Goal: Complete application form: Complete application form

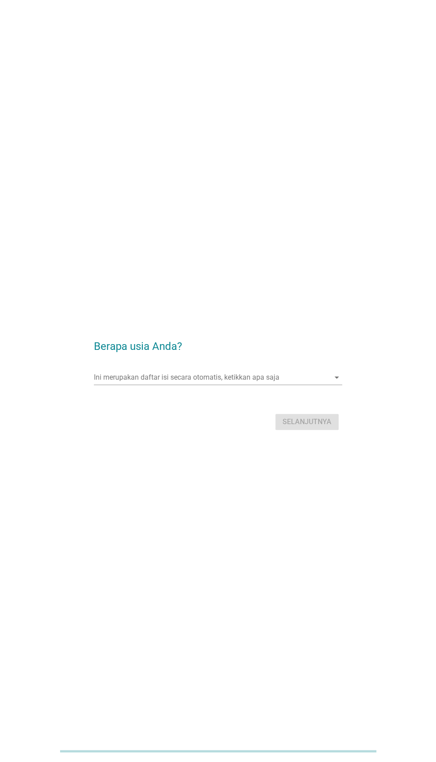
click at [268, 384] on input "Ini merupakan daftar isi secara otomatis, ketikkan apa saja" at bounding box center [211, 377] width 235 height 14
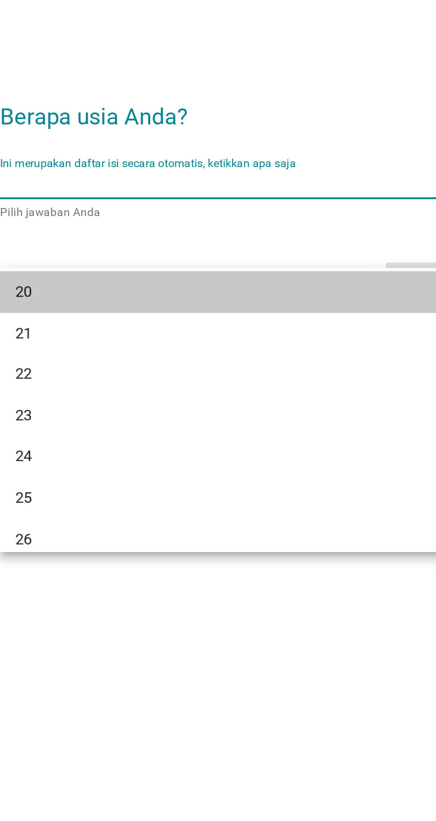
scroll to position [63, 0]
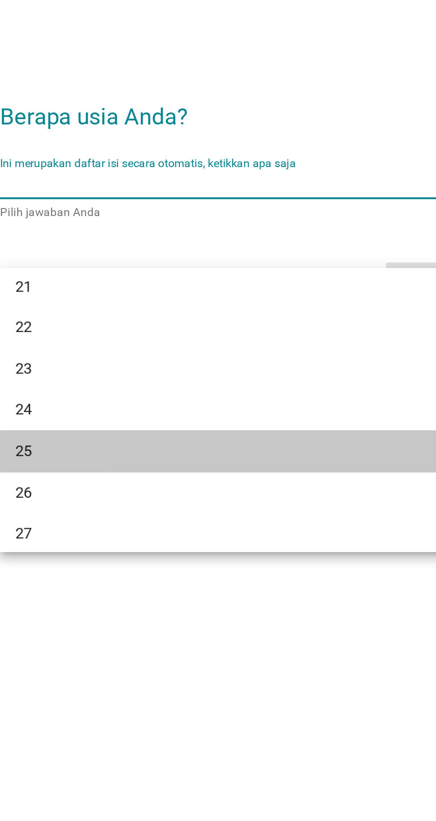
click at [119, 532] on div "25" at bounding box center [208, 533] width 214 height 11
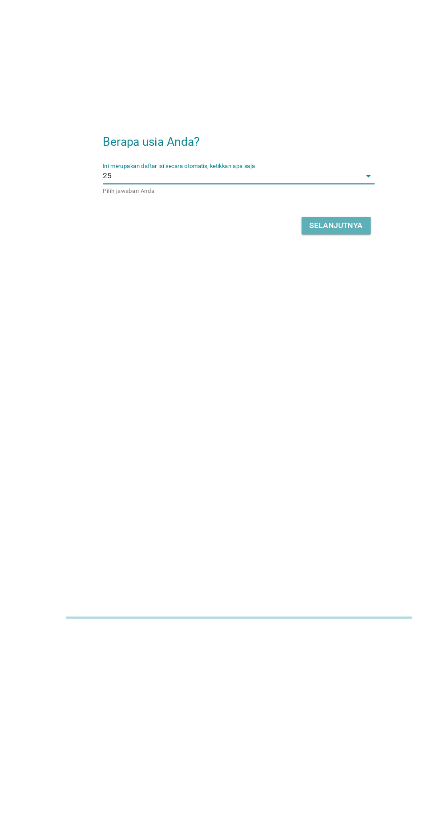
click at [325, 457] on div "Selanjutnya" at bounding box center [306, 452] width 49 height 11
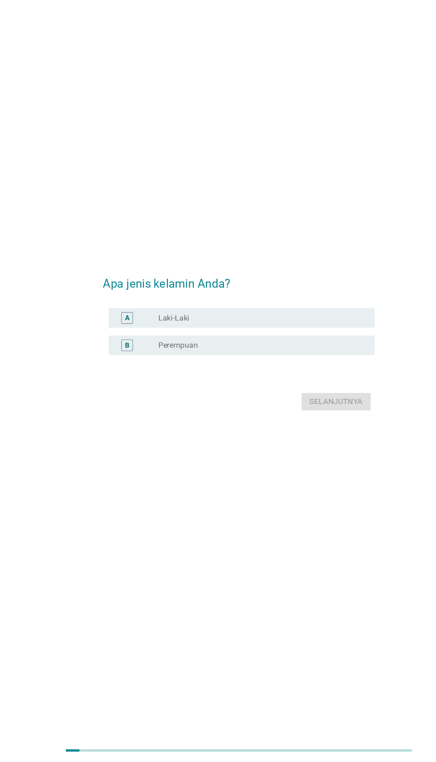
scroll to position [0, 0]
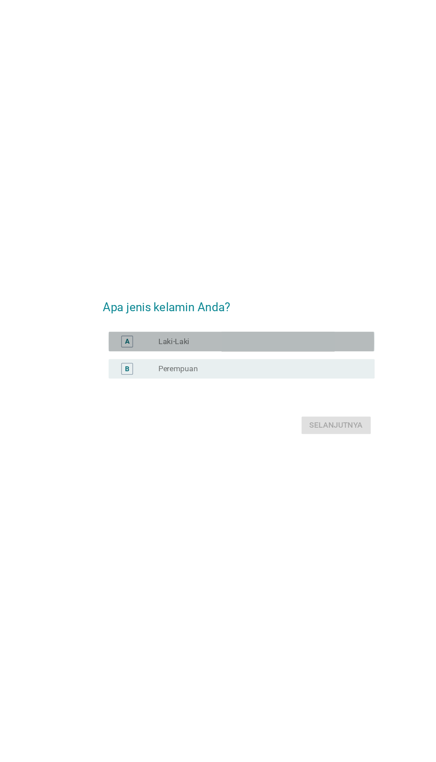
click at [262, 366] on div "radio_button_unchecked Laki-Laki" at bounding box center [235, 361] width 183 height 9
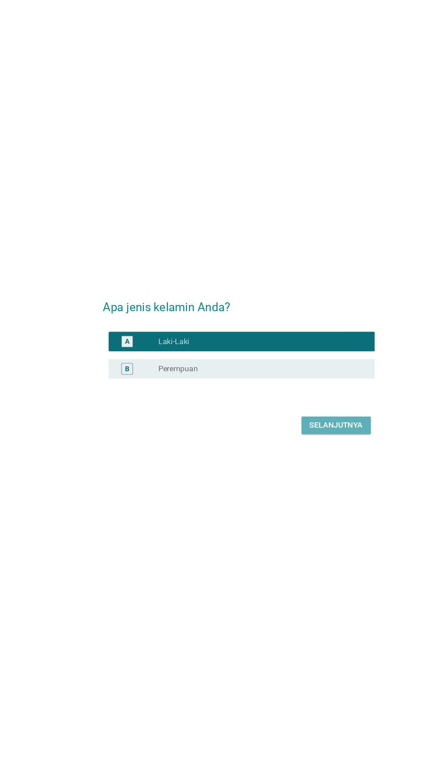
click at [320, 443] on div "Selanjutnya" at bounding box center [306, 437] width 49 height 11
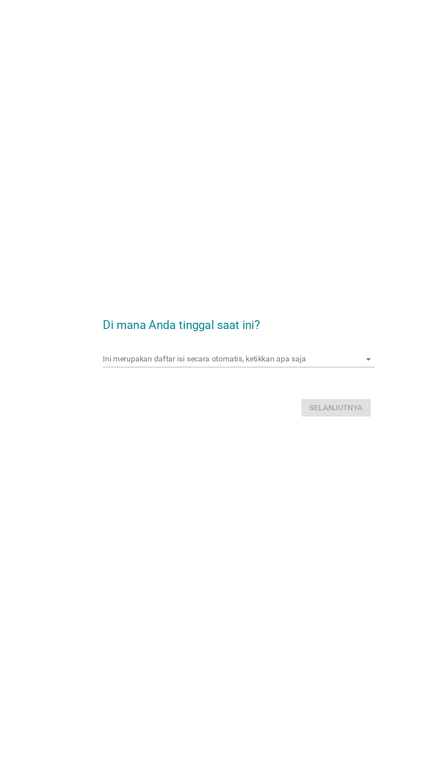
scroll to position [16, 0]
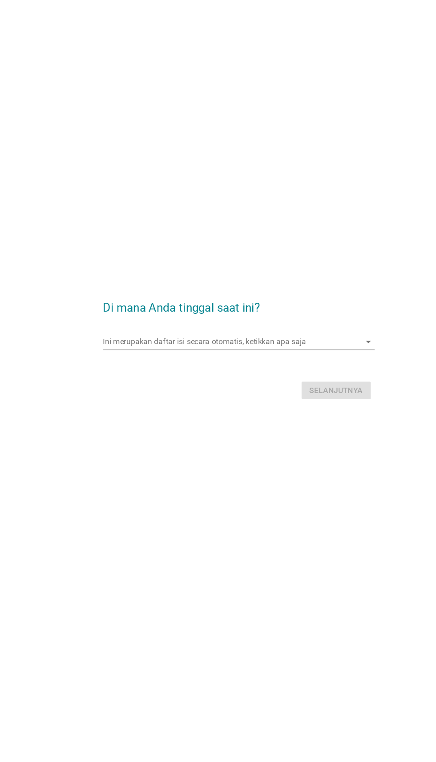
click at [295, 368] on input "Ini merupakan daftar isi secara otomatis, ketikkan apa saja" at bounding box center [211, 361] width 235 height 14
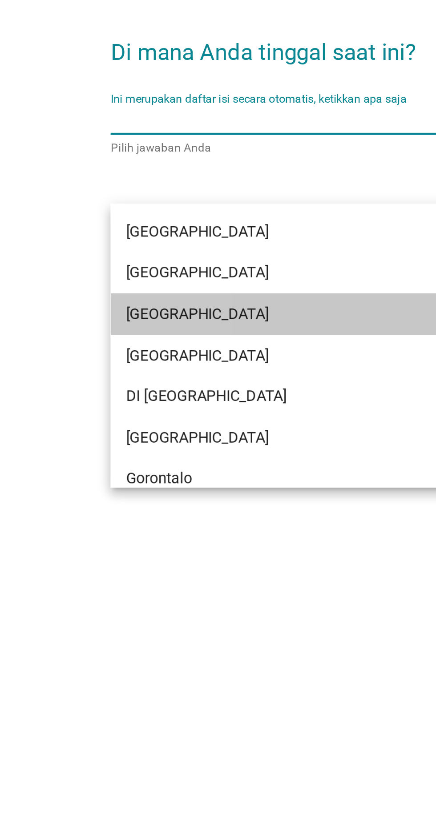
scroll to position [16, 0]
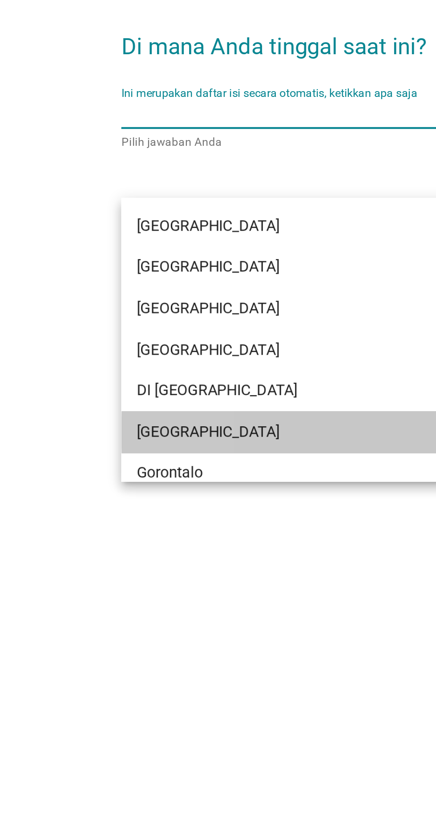
click at [132, 538] on div "[GEOGRAPHIC_DATA]" at bounding box center [208, 541] width 214 height 11
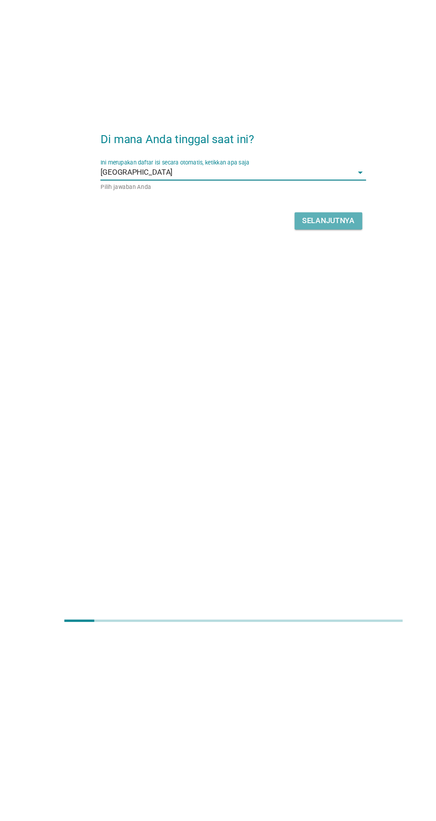
click at [323, 442] on div "Selanjutnya" at bounding box center [306, 436] width 49 height 11
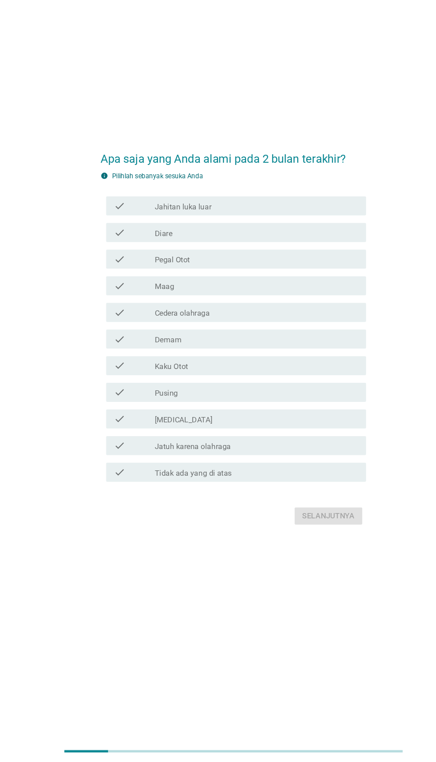
scroll to position [0, 0]
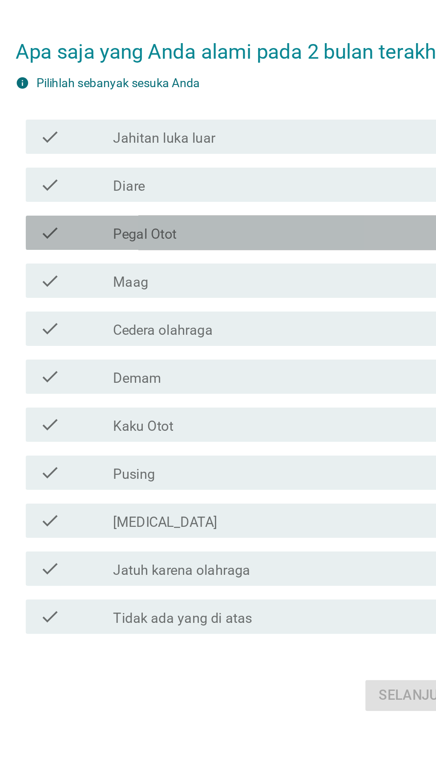
click at [232, 316] on div "check_box_outline_blank Pegal Otot" at bounding box center [239, 311] width 190 height 11
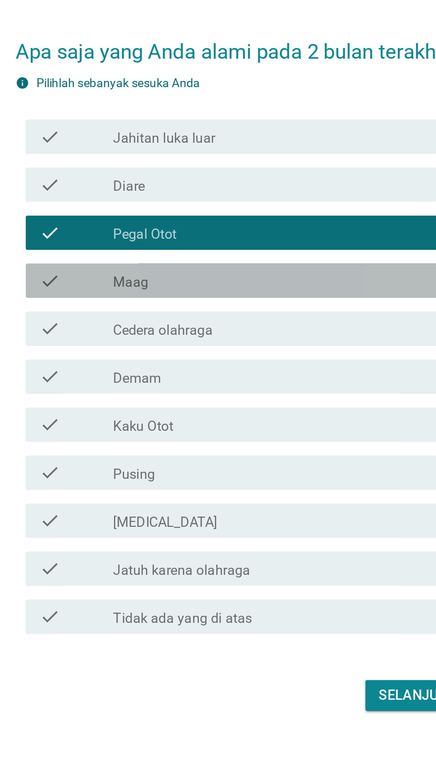
click at [232, 345] on div "check check_box_outline_blank Maag" at bounding box center [220, 336] width 242 height 18
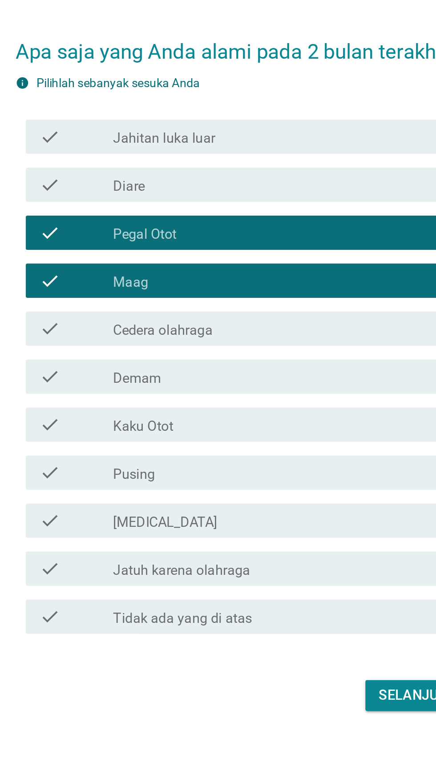
click at [232, 345] on div "check check_box_outline_blank Maag" at bounding box center [220, 336] width 242 height 18
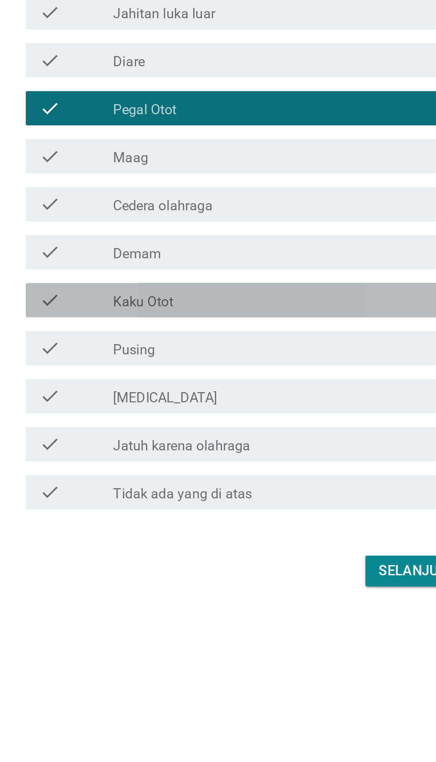
click at [238, 416] on div "check_box_outline_blank Kaku Otot" at bounding box center [239, 410] width 190 height 11
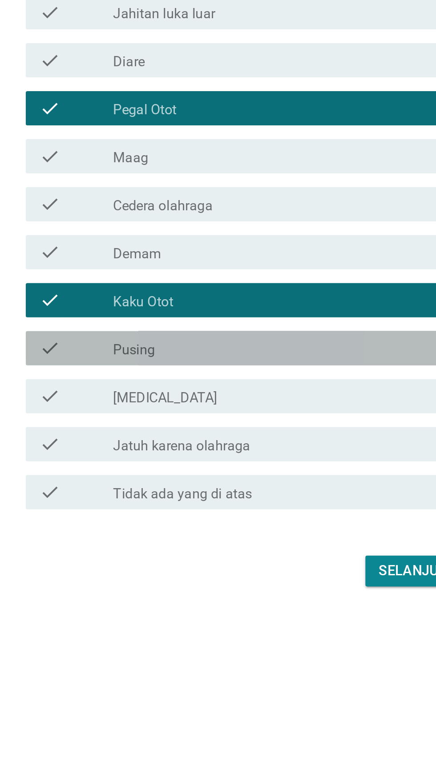
click at [236, 441] on div "check_box_outline_blank Pusing" at bounding box center [239, 435] width 190 height 11
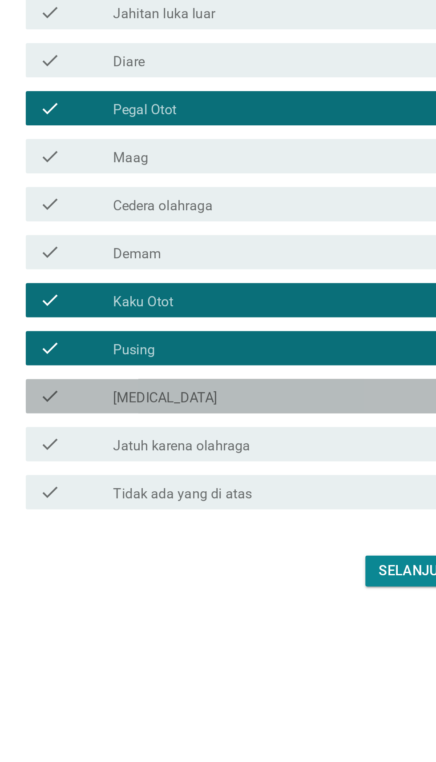
click at [237, 466] on div "check_box_outline_blank [MEDICAL_DATA]" at bounding box center [239, 460] width 190 height 11
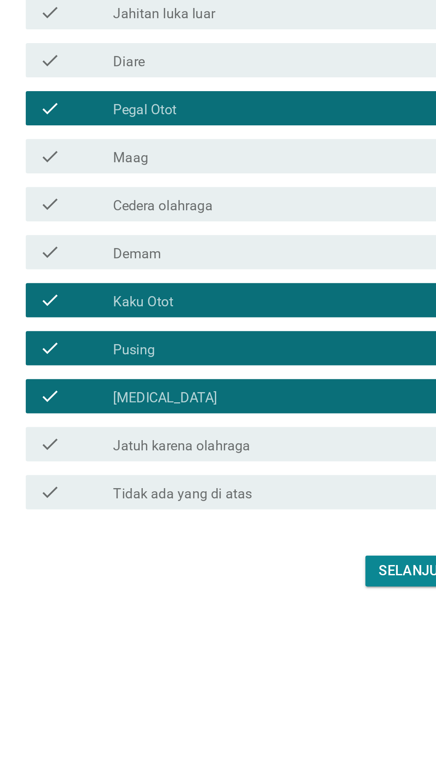
click at [236, 341] on div "check_box_outline_blank Maag" at bounding box center [239, 336] width 190 height 11
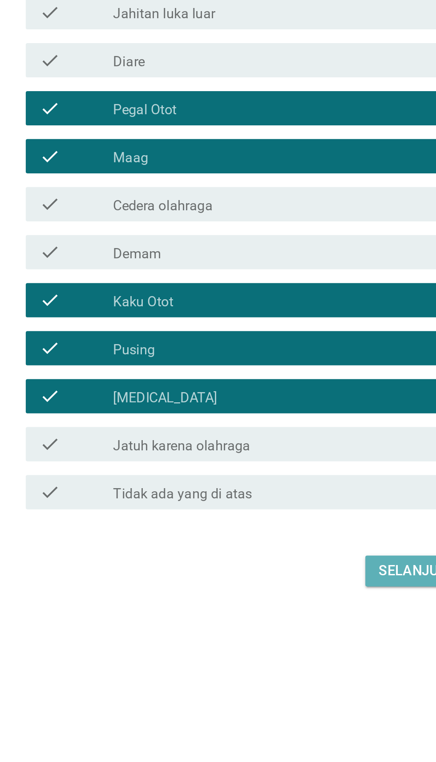
click at [293, 556] on div "Selanjutnya" at bounding box center [306, 551] width 49 height 11
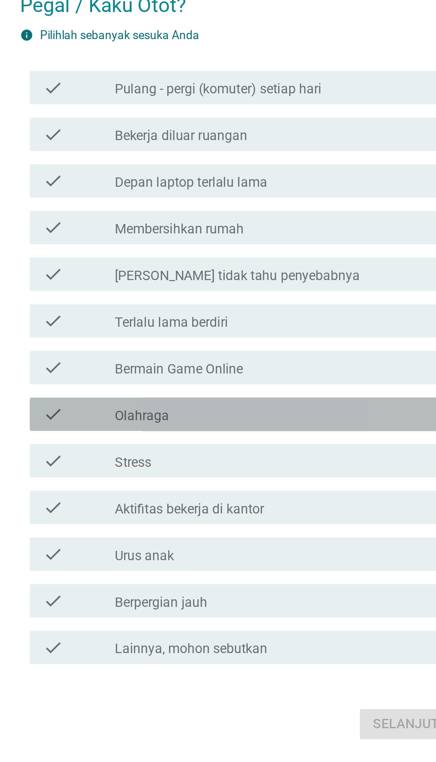
click at [252, 440] on div "check_box_outline_blank Olahraga" at bounding box center [239, 434] width 190 height 11
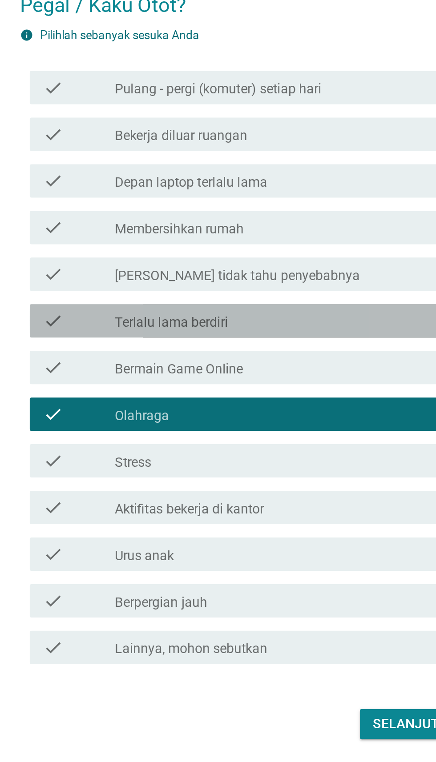
click at [254, 390] on div "check_box_outline_blank Terlalu lama berdiri" at bounding box center [239, 385] width 190 height 11
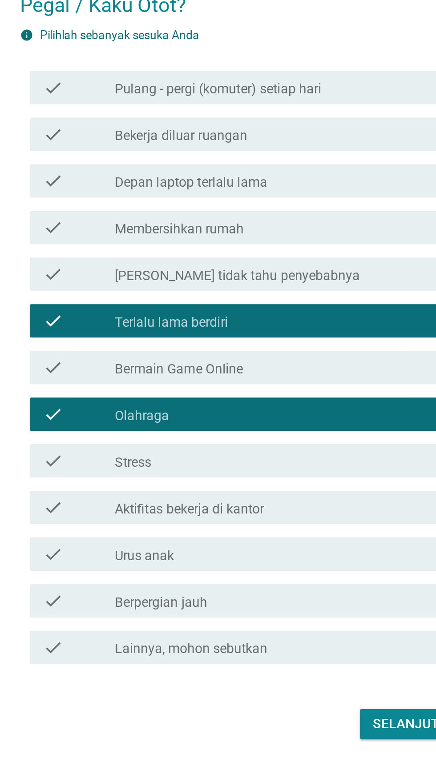
click at [260, 291] on div "check_box_outline_blank Bekerja diluar ruangan" at bounding box center [239, 285] width 190 height 11
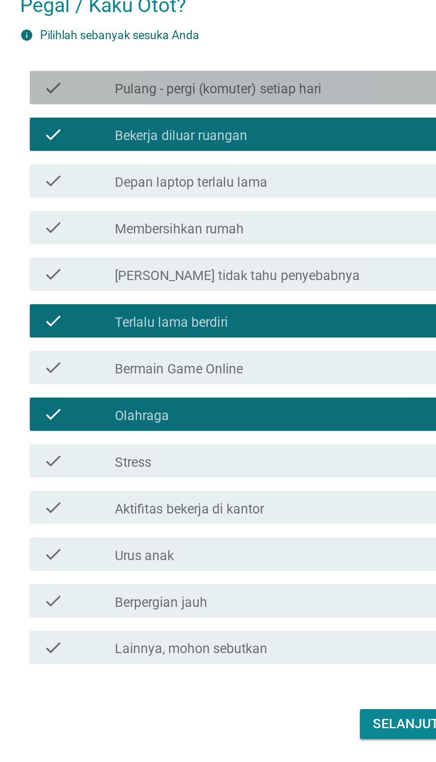
click at [289, 266] on div "check_box_outline_blank Pulang - pergi (komuter) setiap hari" at bounding box center [239, 260] width 190 height 11
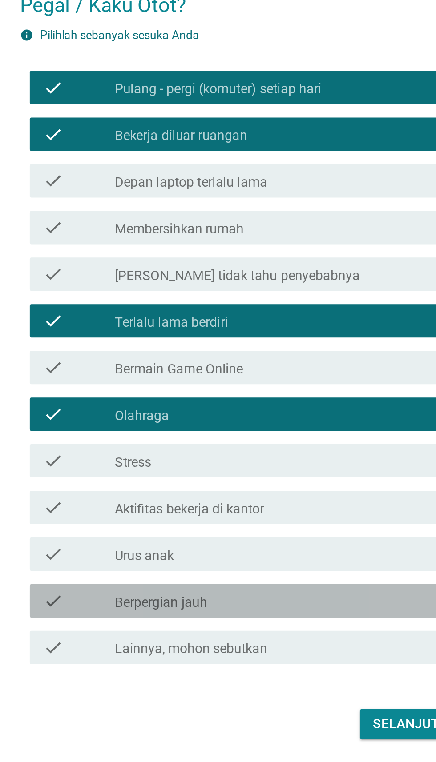
click at [232, 540] on div "check_box_outline_blank Berpergian jauh" at bounding box center [239, 534] width 190 height 11
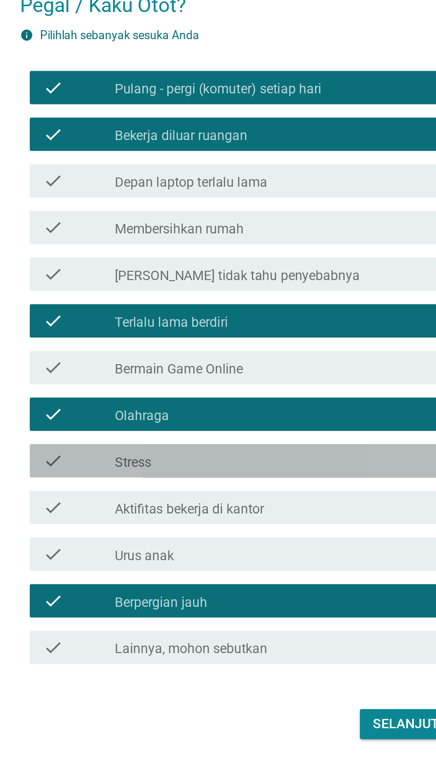
click at [265, 465] on div "check_box_outline_blank Stress" at bounding box center [239, 459] width 190 height 11
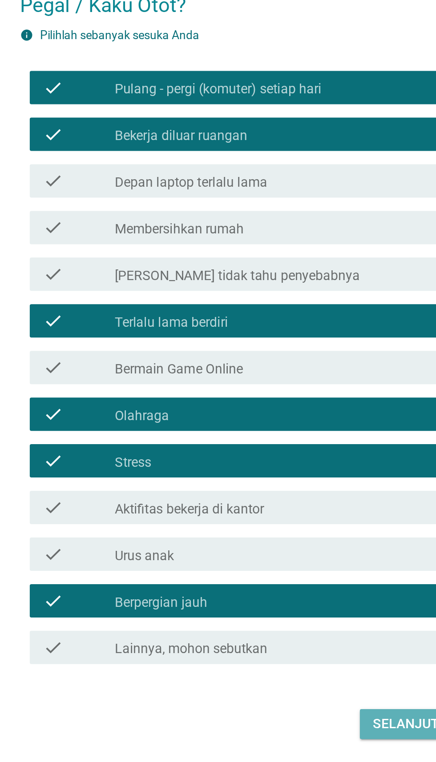
click at [299, 605] on div "Selanjutnya" at bounding box center [306, 600] width 49 height 11
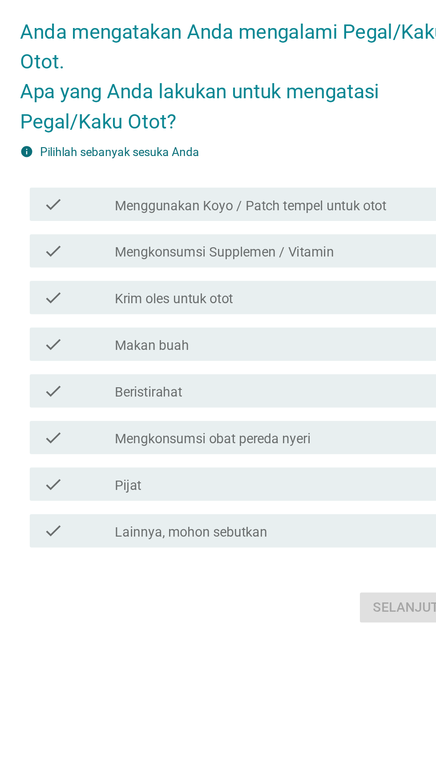
scroll to position [22, 0]
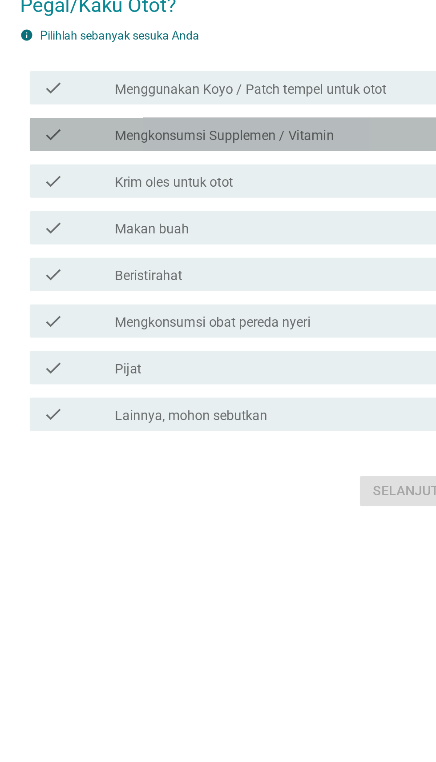
click at [281, 331] on div "check_box_outline_blank Mengkonsumsi Supplemen / Vitamin" at bounding box center [239, 325] width 190 height 11
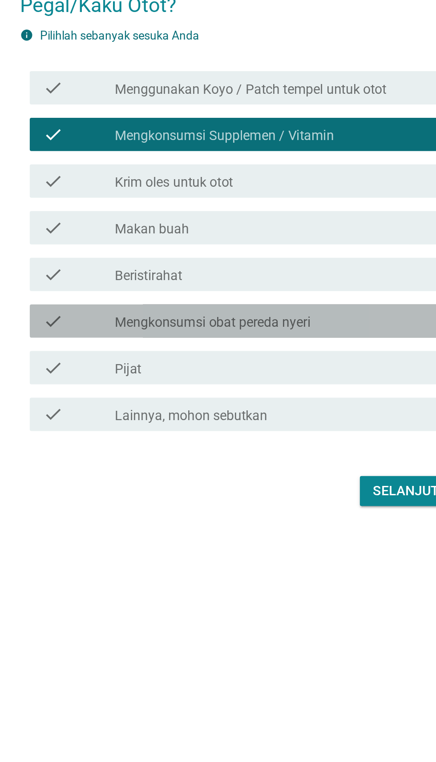
click at [229, 431] on label "Mengkonsumsi obat pereda nyeri" at bounding box center [196, 426] width 104 height 9
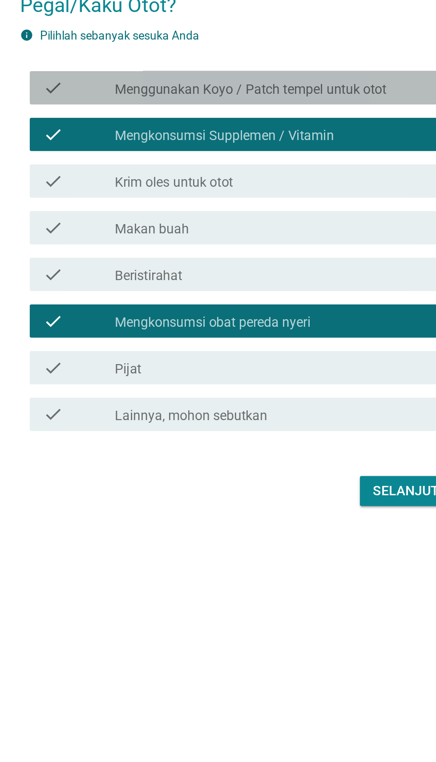
click at [276, 306] on label "Menggunakan Koyo / Patch tempel untuk otot" at bounding box center [216, 301] width 145 height 9
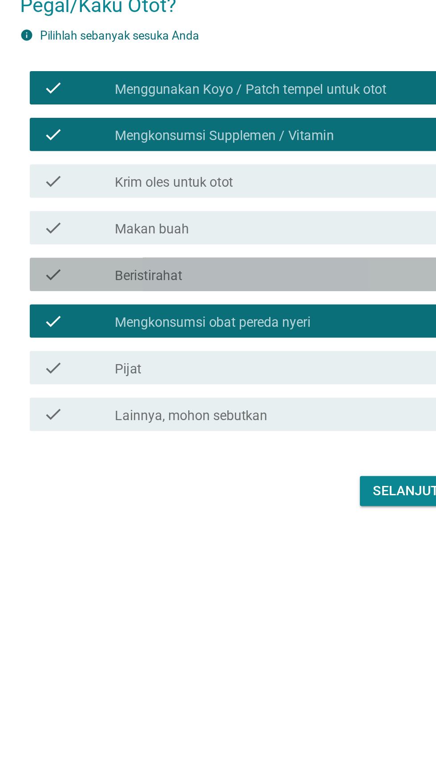
click at [235, 406] on div "check_box_outline_blank Beristirahat" at bounding box center [239, 400] width 190 height 11
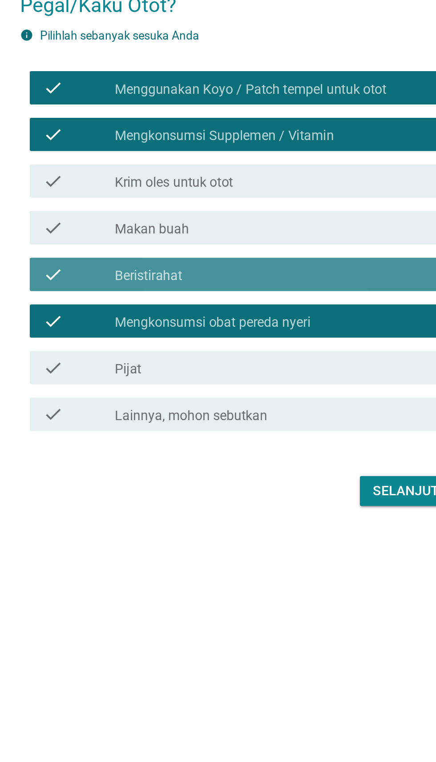
click at [271, 409] on div "check check_box_outline_blank Beristirahat" at bounding box center [220, 401] width 242 height 18
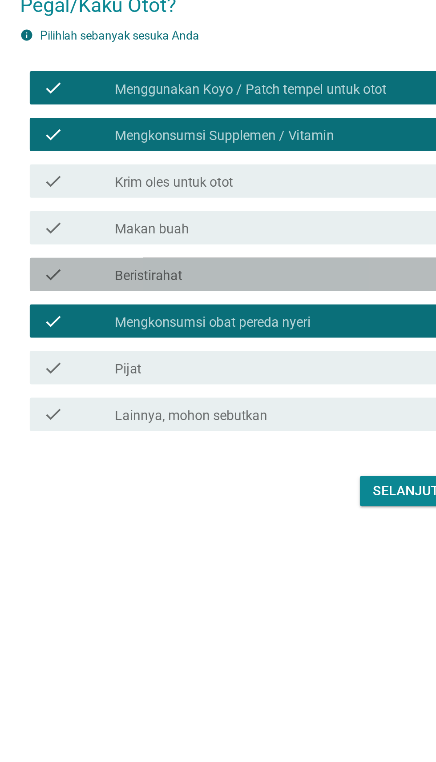
click at [271, 409] on div "check check_box_outline_blank Beristirahat" at bounding box center [220, 401] width 242 height 18
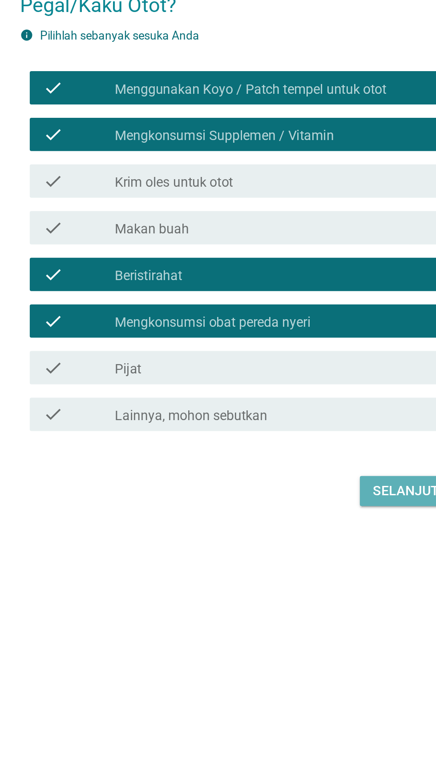
click at [288, 521] on div "Selanjutnya" at bounding box center [306, 516] width 49 height 11
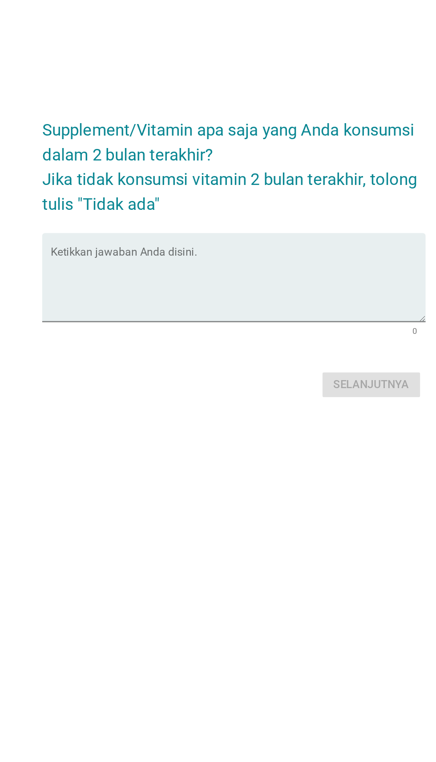
scroll to position [19, 0]
click at [119, 407] on textarea "Ketikkan jawaban Anda disini." at bounding box center [220, 383] width 242 height 47
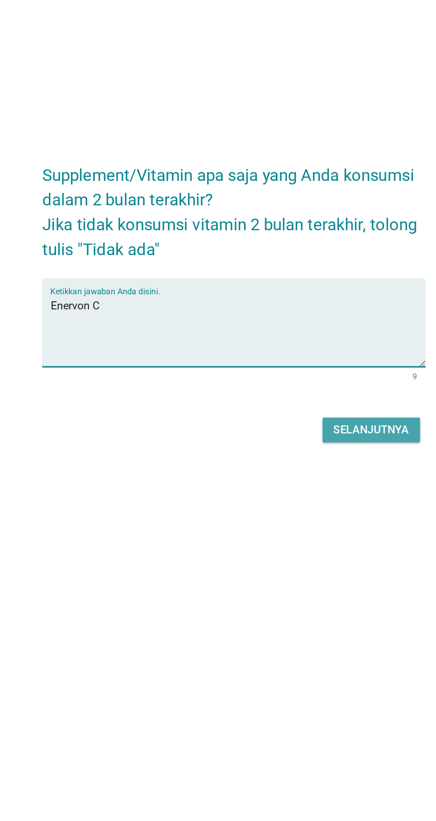
type textarea "Enervon C"
click at [292, 482] on div "Selanjutnya" at bounding box center [306, 477] width 49 height 11
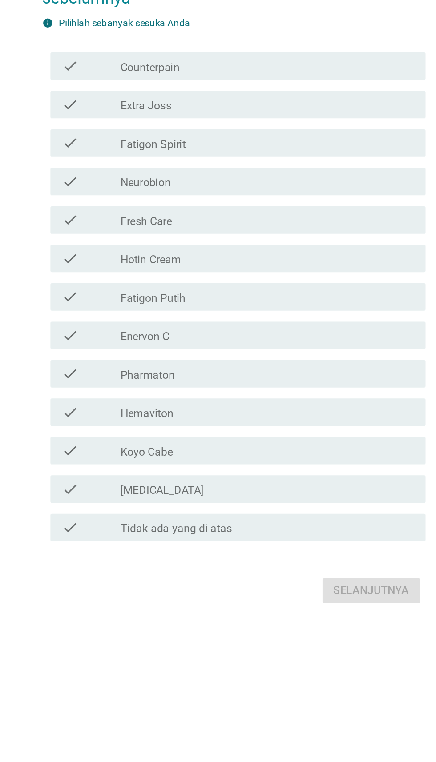
scroll to position [0, 0]
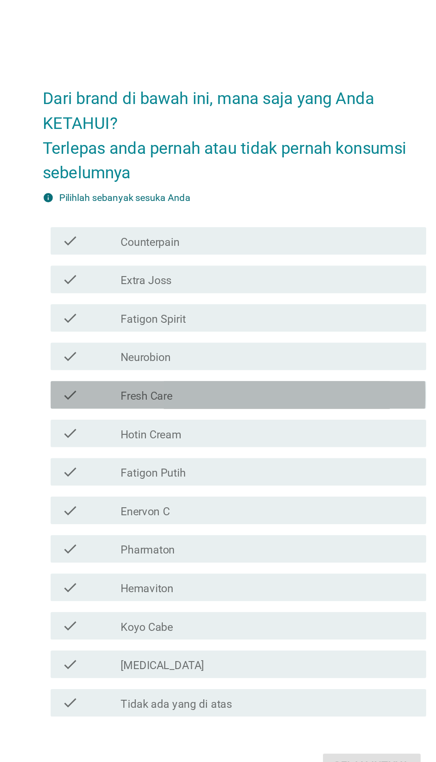
click at [120, 365] on div "check" at bounding box center [125, 360] width 38 height 11
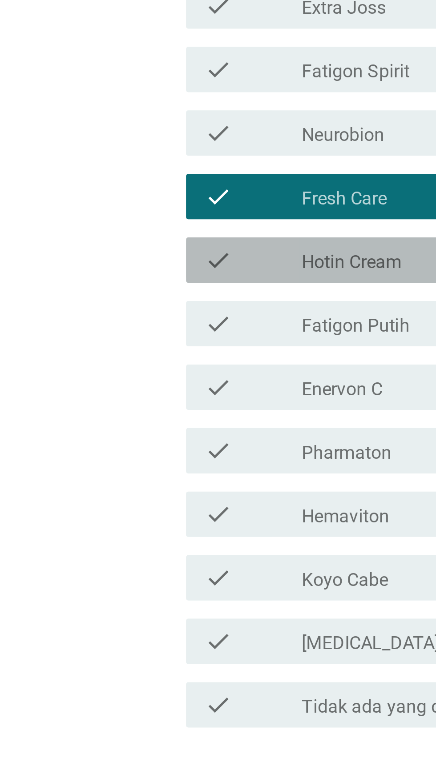
click at [116, 390] on icon "check" at bounding box center [111, 385] width 11 height 11
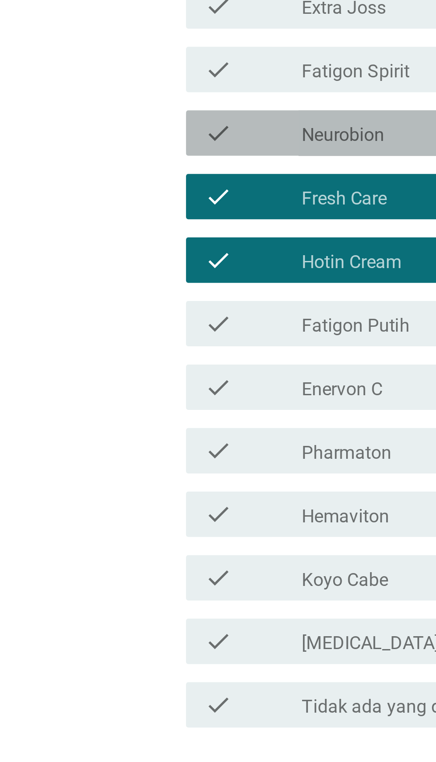
click at [113, 344] on div "check check_box_outline_blank Neurobion" at bounding box center [220, 335] width 242 height 18
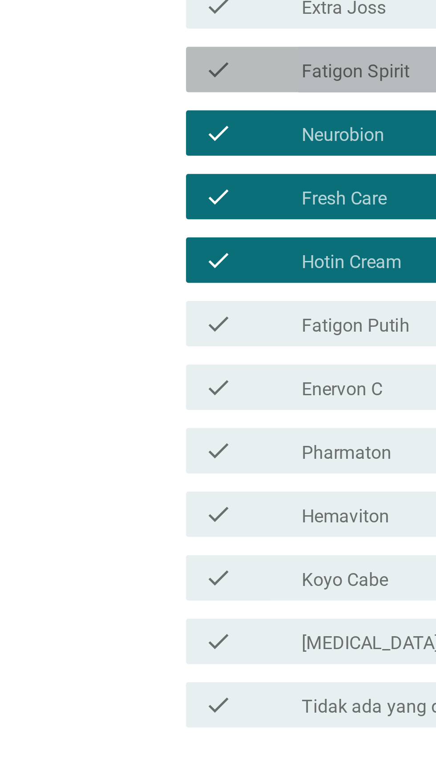
click at [117, 316] on div "check" at bounding box center [125, 310] width 38 height 11
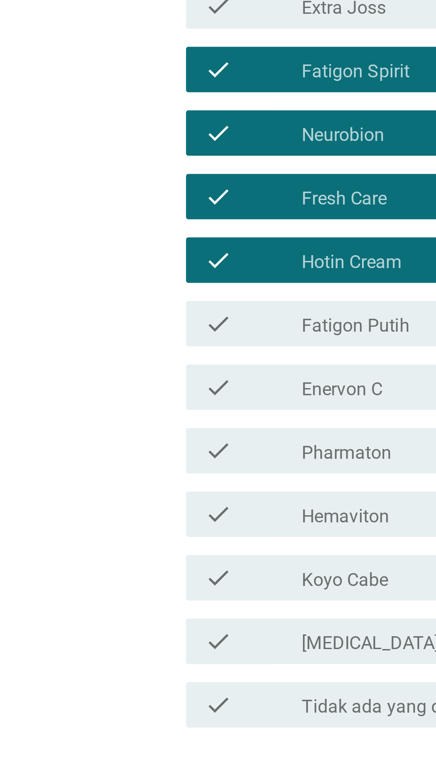
click at [113, 291] on icon "check" at bounding box center [111, 285] width 11 height 11
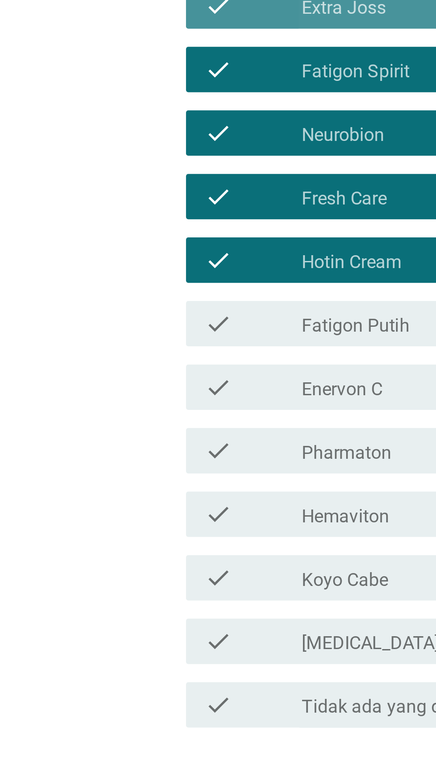
click at [112, 266] on icon "check" at bounding box center [111, 260] width 11 height 11
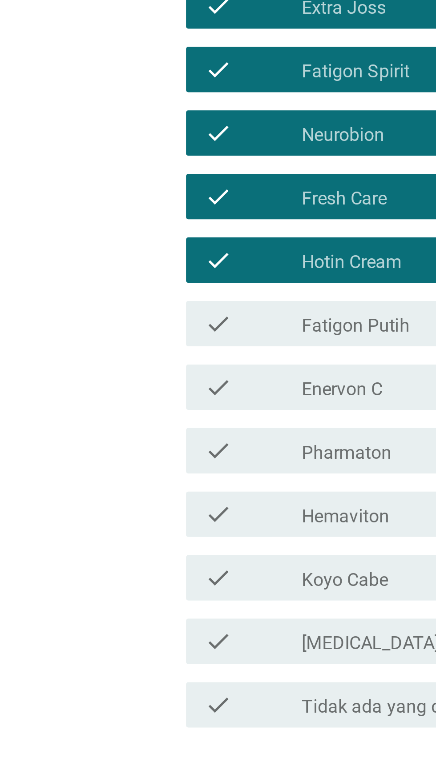
click at [112, 419] on div "check check_box_outline_blank Fatigon Putih" at bounding box center [220, 410] width 242 height 18
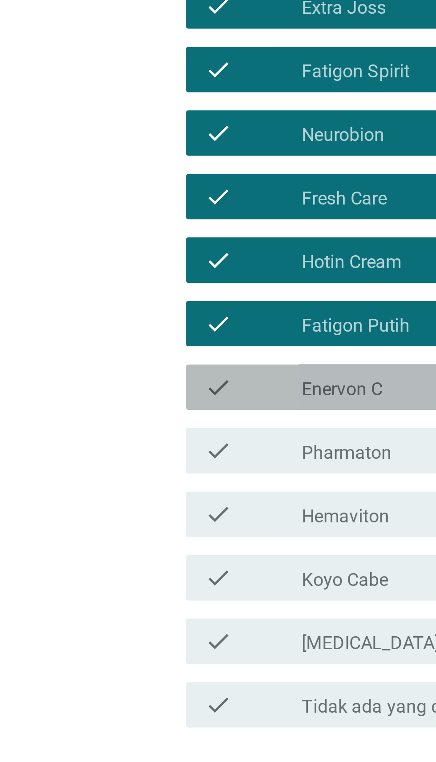
click at [109, 440] on icon "check" at bounding box center [111, 434] width 11 height 11
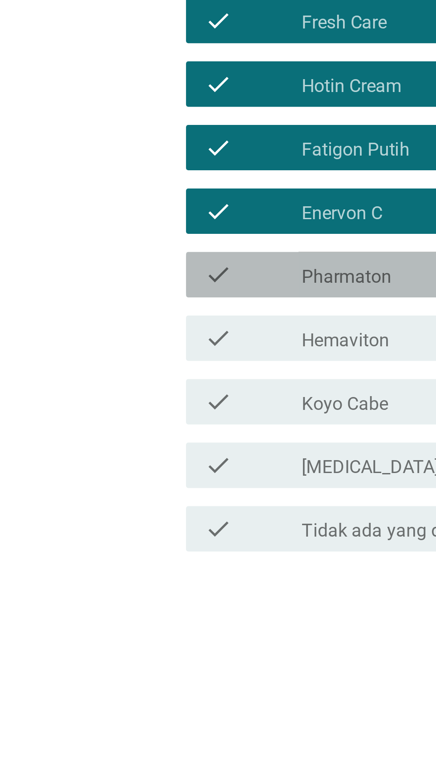
click at [112, 465] on icon "check" at bounding box center [111, 459] width 11 height 11
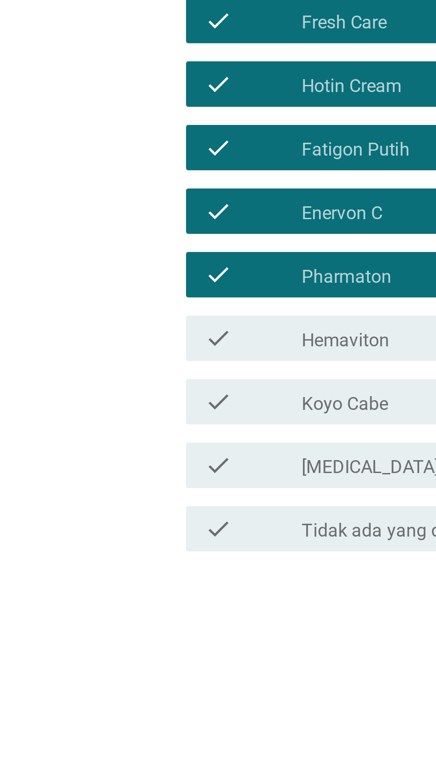
click at [116, 490] on icon "check" at bounding box center [111, 484] width 11 height 11
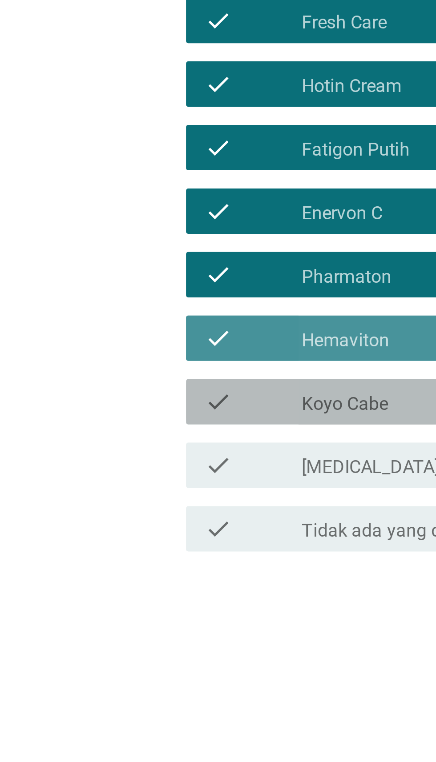
click at [110, 515] on icon "check" at bounding box center [111, 509] width 11 height 11
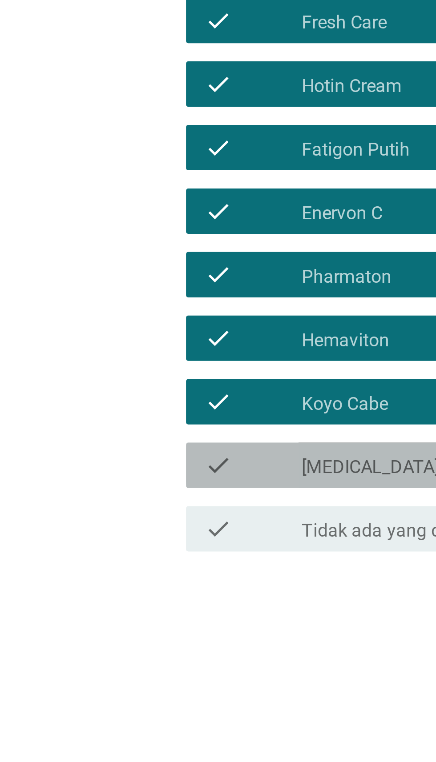
click at [114, 540] on icon "check" at bounding box center [111, 534] width 11 height 11
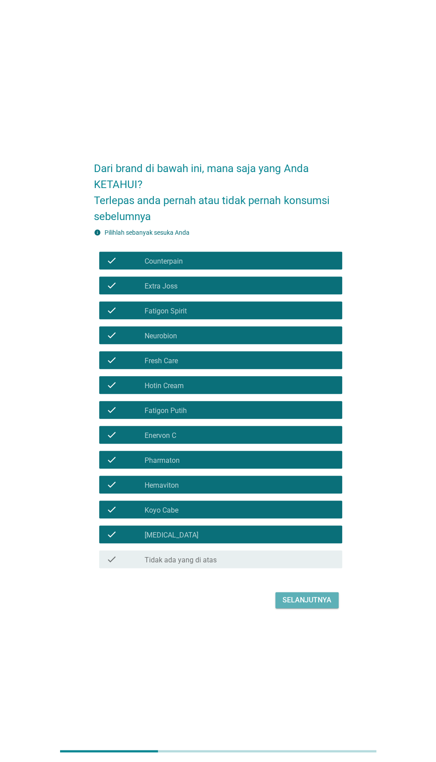
click at [326, 605] on div "Selanjutnya" at bounding box center [306, 600] width 49 height 11
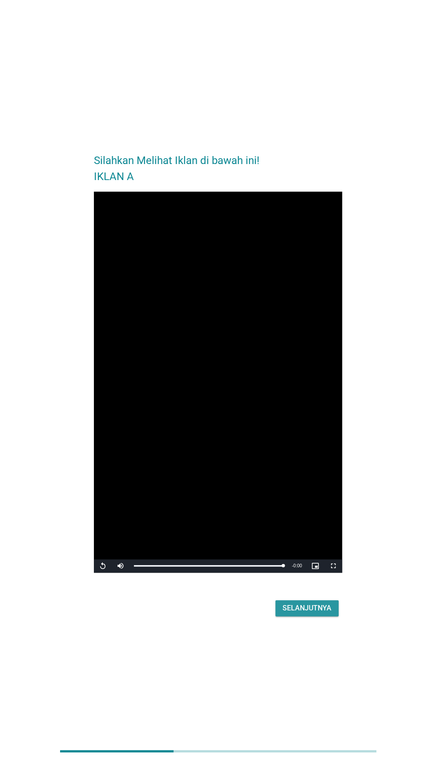
click at [310, 613] on div "Selanjutnya" at bounding box center [306, 608] width 49 height 11
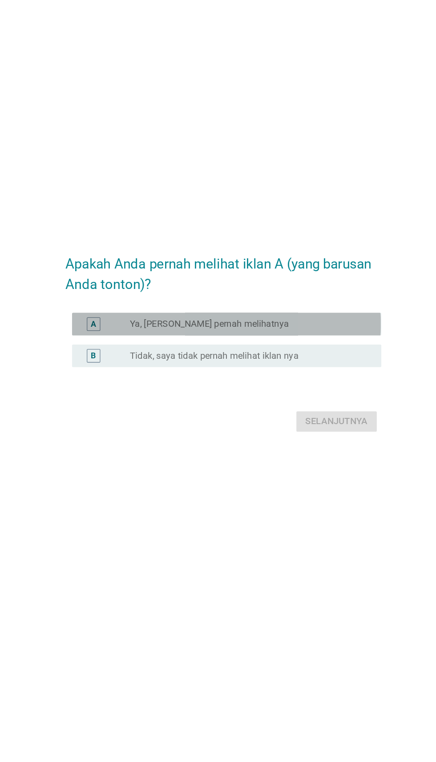
scroll to position [9, 0]
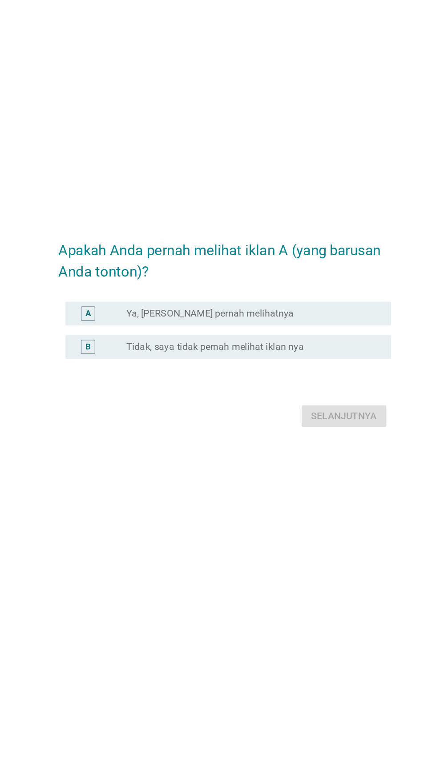
click at [300, 365] on div "radio_button_unchecked Ya, [PERSON_NAME] pernah melihatnya" at bounding box center [235, 360] width 183 height 9
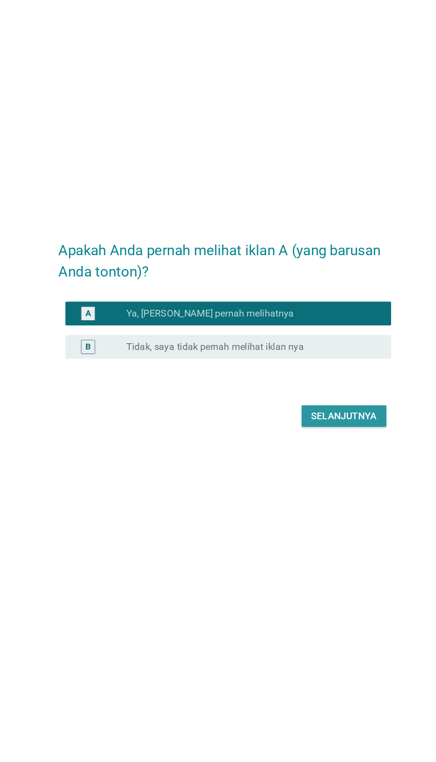
click at [311, 442] on div "Selanjutnya" at bounding box center [306, 437] width 49 height 11
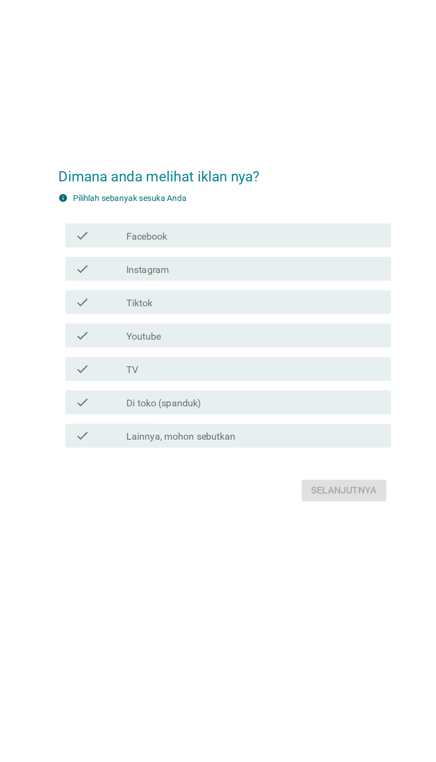
scroll to position [0, 0]
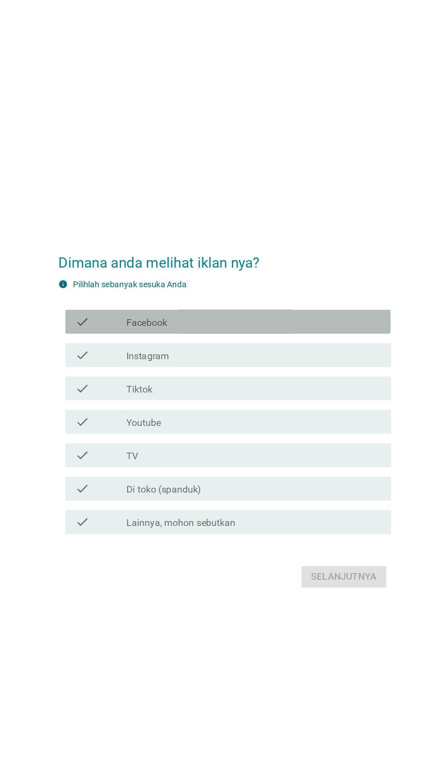
click at [262, 316] on div "check_box_outline_blank Facebook" at bounding box center [239, 311] width 190 height 11
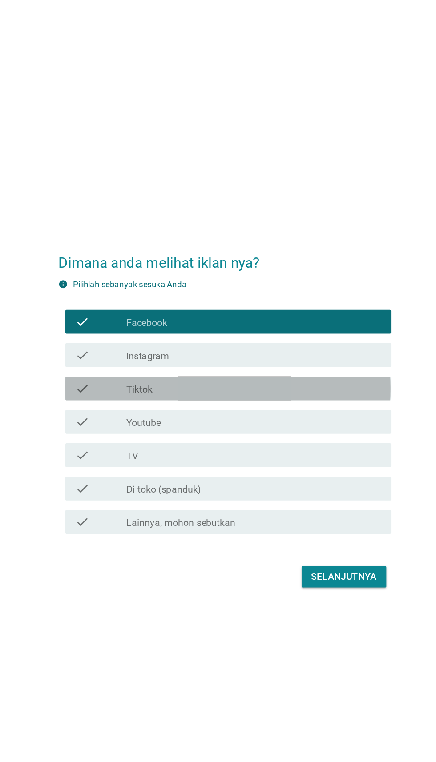
click at [256, 366] on div "check_box_outline_blank Tiktok" at bounding box center [239, 361] width 190 height 11
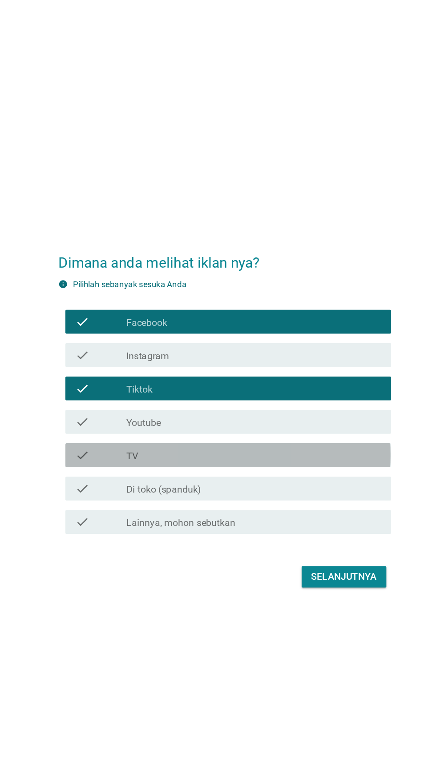
click at [240, 416] on div "check_box_outline_blank TV" at bounding box center [239, 410] width 190 height 11
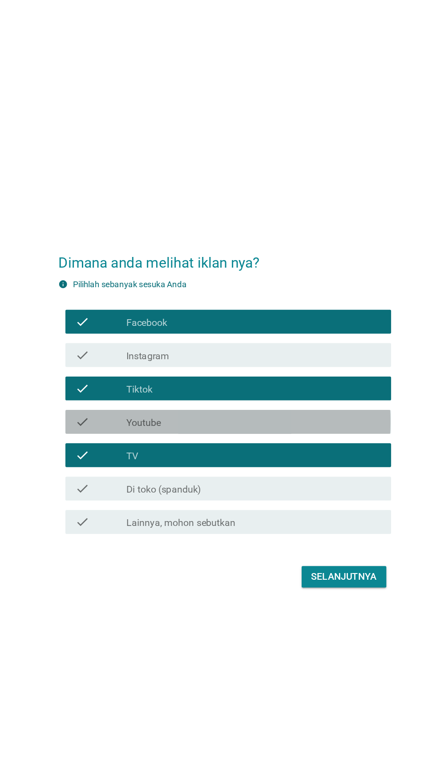
click at [249, 395] on div "check check_box_outline_blank Youtube" at bounding box center [220, 386] width 242 height 18
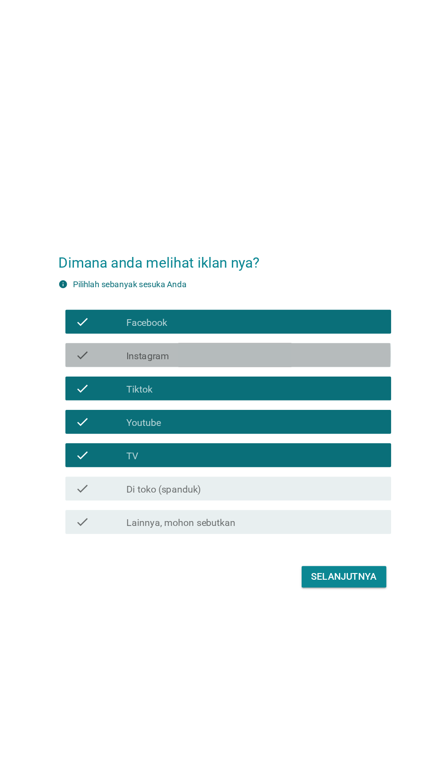
click at [261, 341] on div "check_box_outline_blank Instagram" at bounding box center [239, 336] width 190 height 11
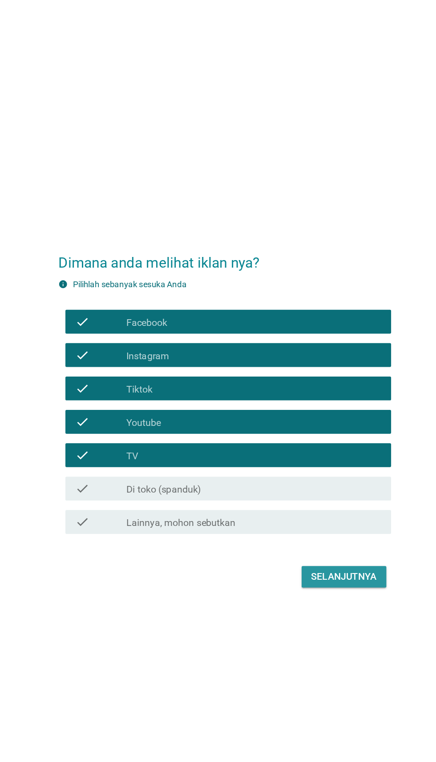
click at [311, 507] on div "Selanjutnya" at bounding box center [306, 501] width 49 height 11
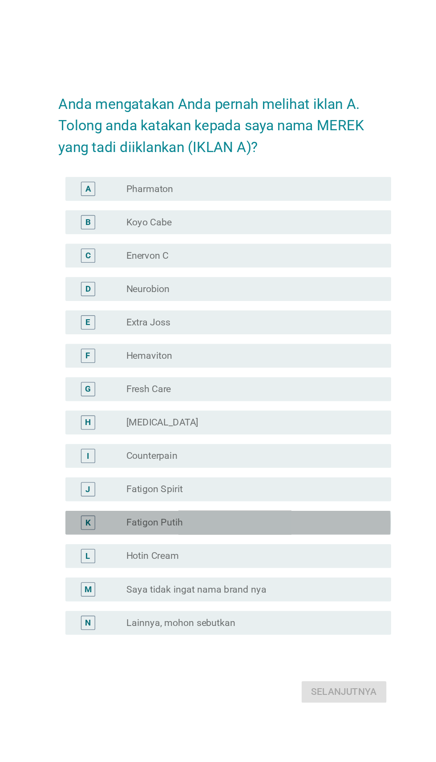
click at [259, 481] on div "radio_button_unchecked Fatigon Putih" at bounding box center [235, 476] width 183 height 9
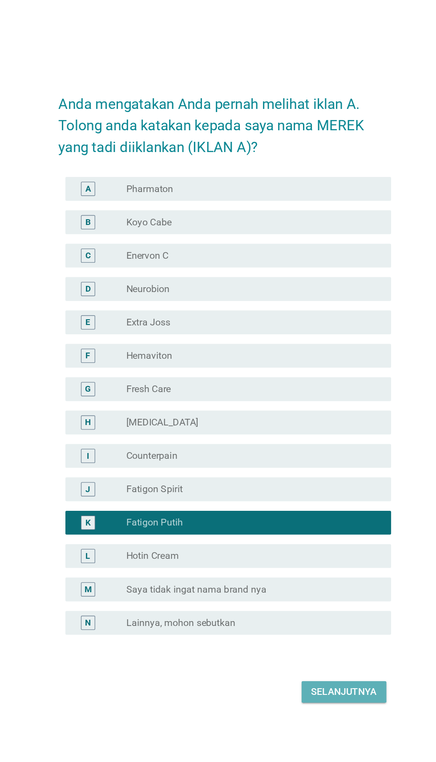
click at [312, 608] on div "Selanjutnya" at bounding box center [306, 603] width 49 height 11
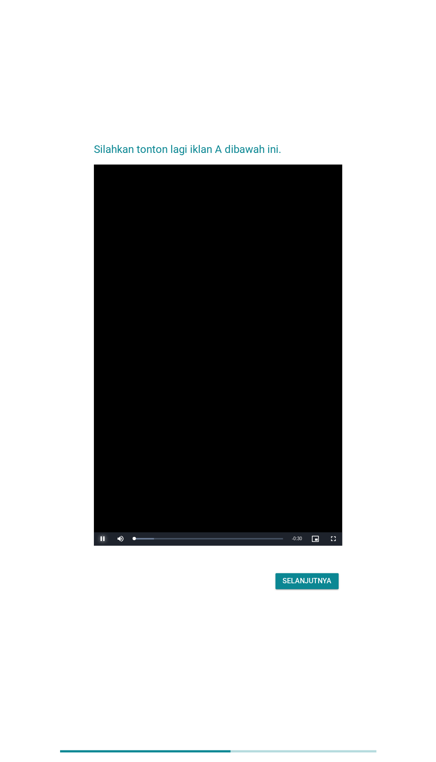
scroll to position [22, 0]
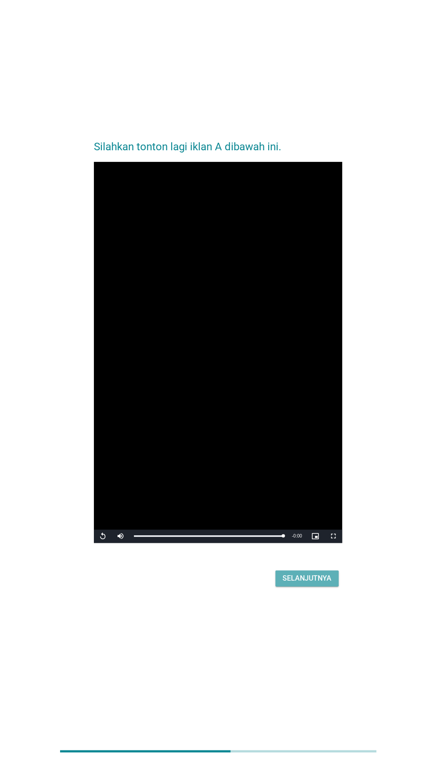
click at [336, 586] on button "Selanjutnya" at bounding box center [306, 578] width 63 height 16
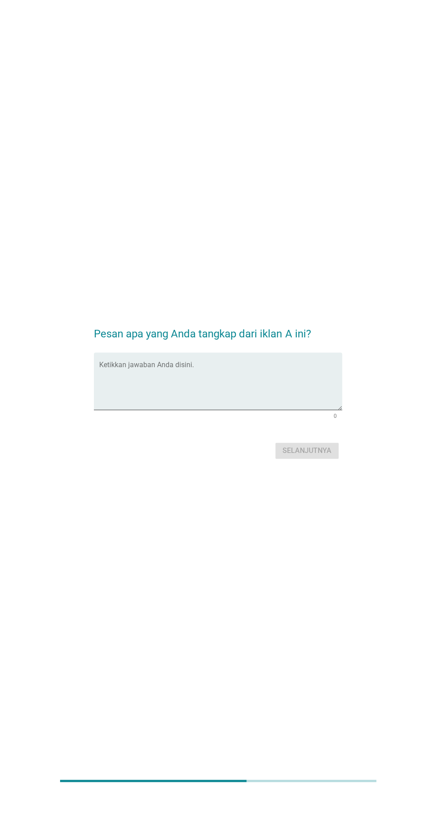
scroll to position [0, 0]
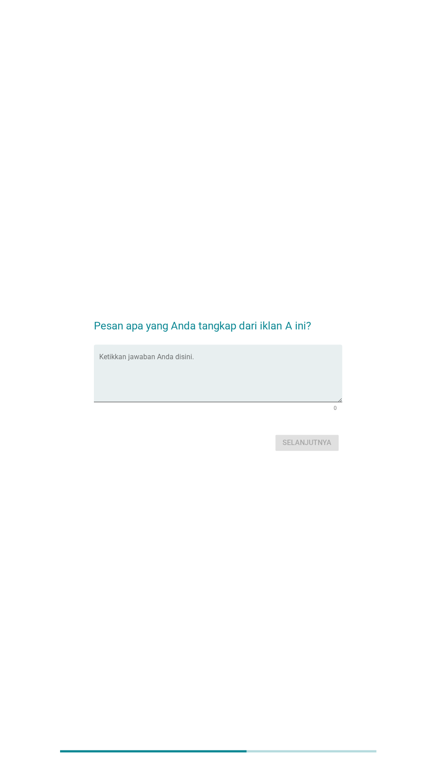
click at [272, 402] on textarea "Ketikkan jawaban Anda disini." at bounding box center [220, 378] width 242 height 47
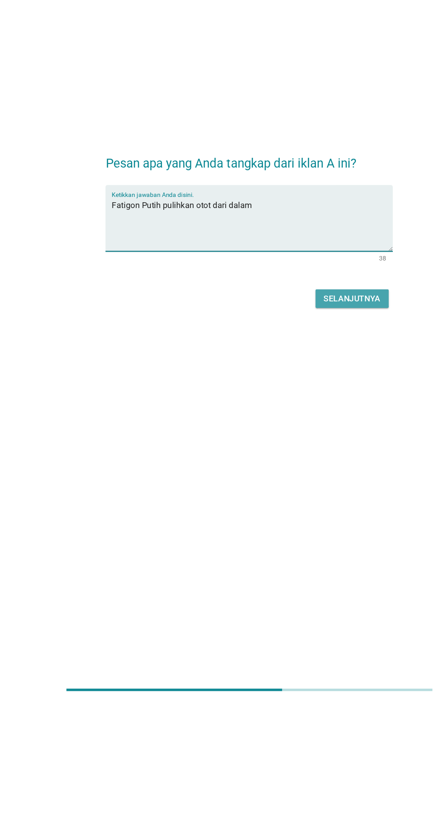
type textarea "Fatigon Putih pulihkan otot dari dalam"
click at [311, 480] on button "Selanjutnya" at bounding box center [306, 472] width 63 height 16
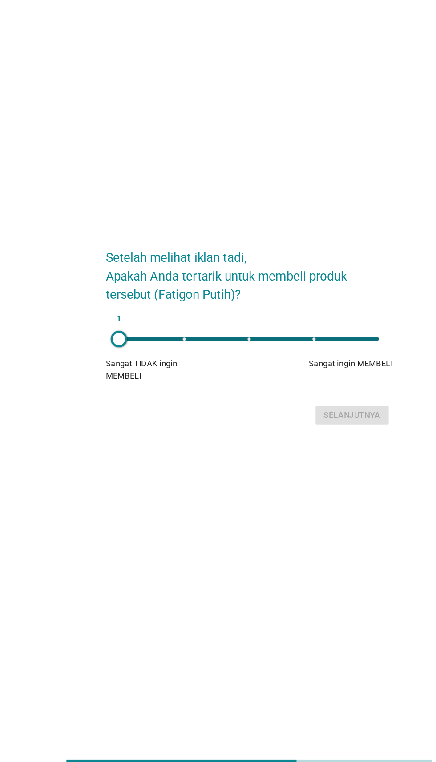
click at [302, 388] on div "1" at bounding box center [217, 386] width 224 height 4
type input "4"
click at [325, 457] on div "Selanjutnya" at bounding box center [306, 452] width 49 height 11
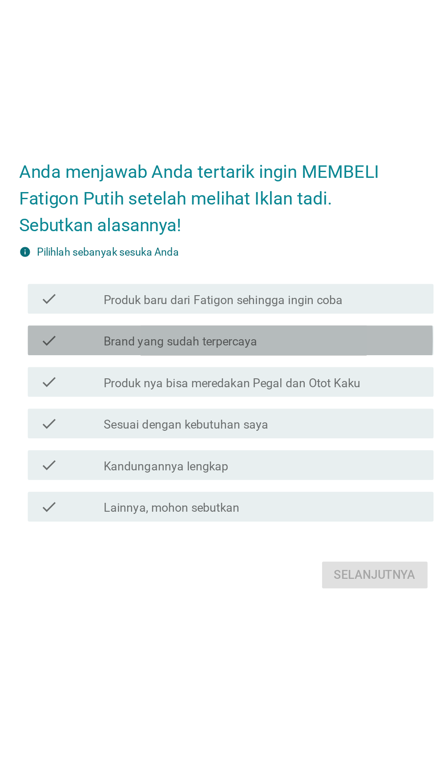
click at [297, 370] on div "check_box_outline_blank Brand yang sudah terpercaya" at bounding box center [239, 364] width 190 height 11
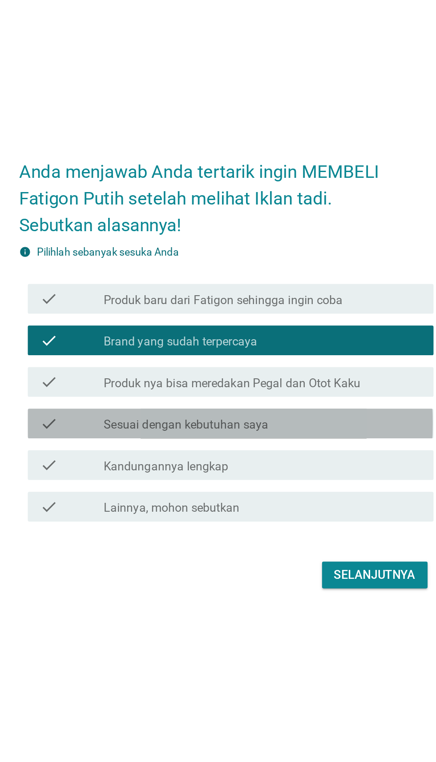
click at [296, 420] on div "check_box_outline_blank Sesuai dengan kebutuhan saya" at bounding box center [239, 414] width 190 height 11
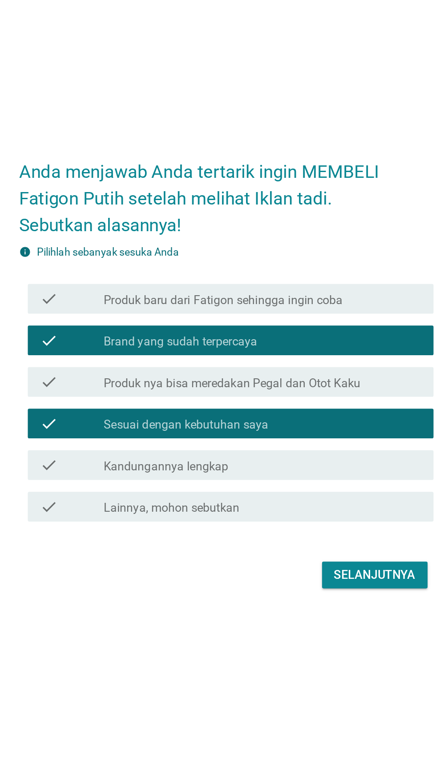
click at [284, 444] on div "check_box_outline_blank Kandungannya lengkap" at bounding box center [239, 439] width 190 height 11
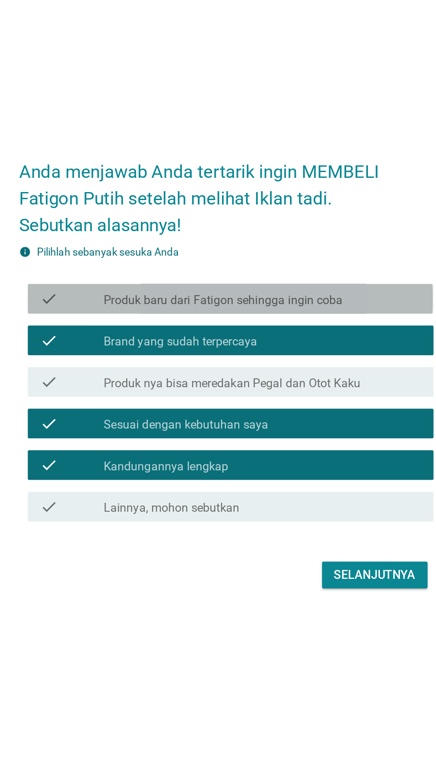
click at [301, 345] on div "check_box_outline_blank Produk baru dari Fatigon sehingga ingin coba" at bounding box center [239, 339] width 190 height 11
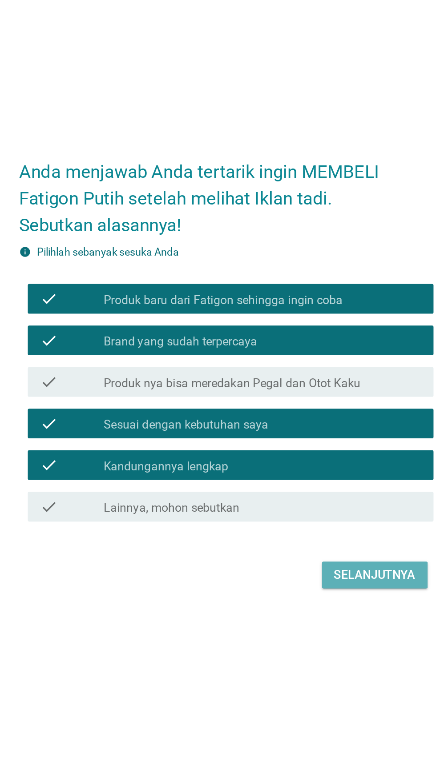
click at [300, 510] on div "Selanjutnya" at bounding box center [306, 505] width 49 height 11
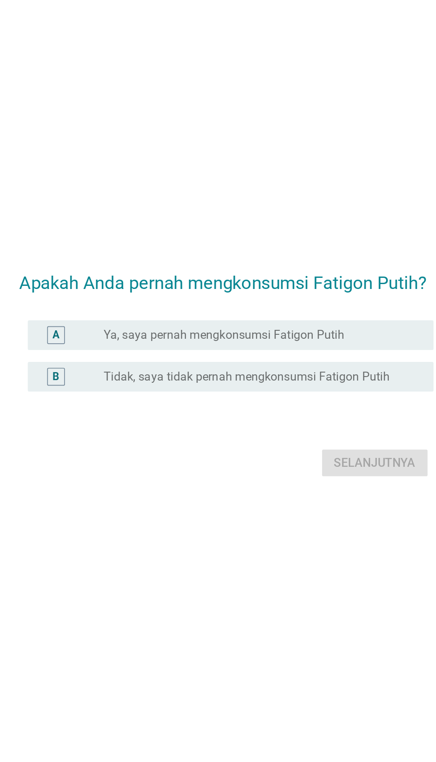
scroll to position [67, 0]
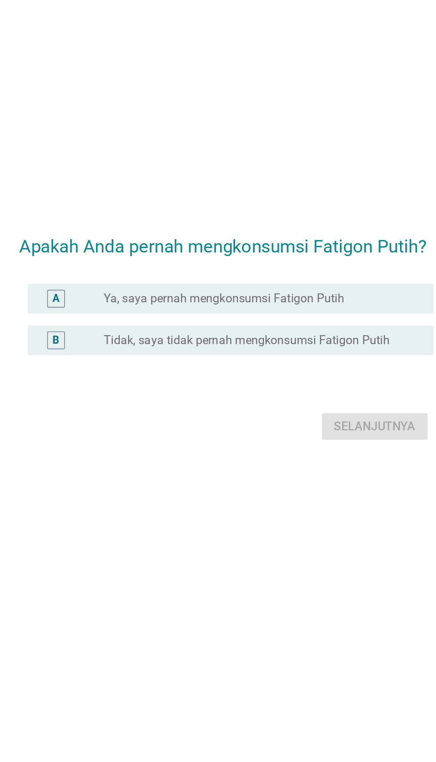
click at [295, 344] on div "radio_button_unchecked Ya, saya pernah mengkonsumsi Fatigon Putih" at bounding box center [235, 339] width 183 height 9
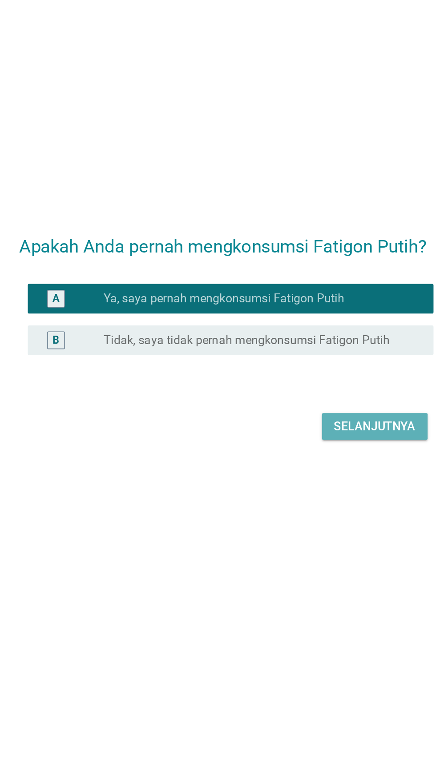
click at [309, 421] on div "Selanjutnya" at bounding box center [306, 416] width 49 height 11
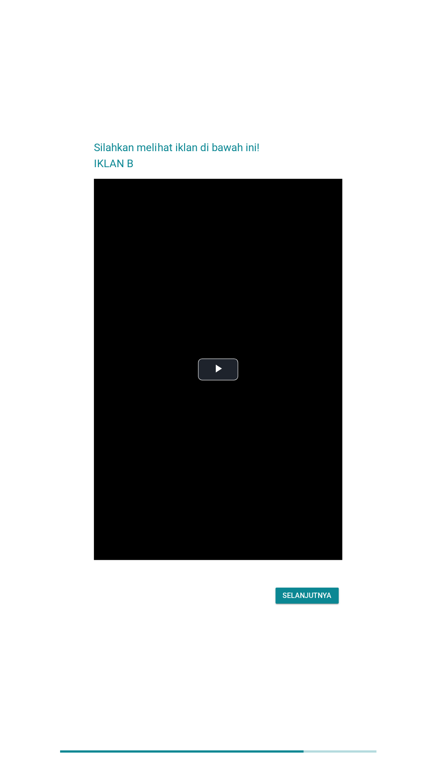
scroll to position [16, 0]
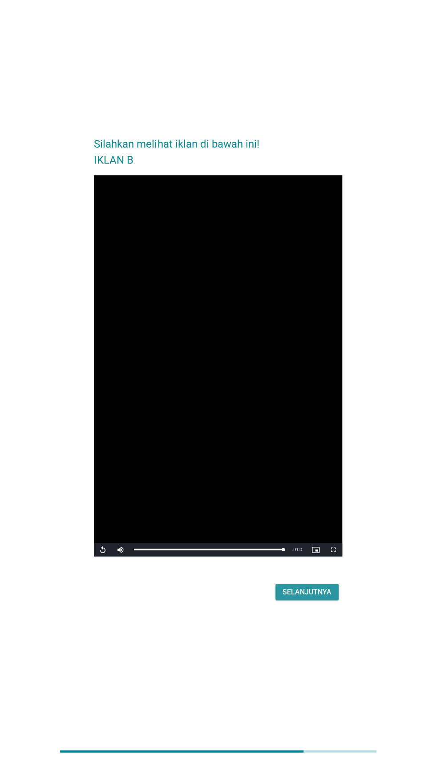
click at [328, 597] on div "Selanjutnya" at bounding box center [306, 591] width 49 height 11
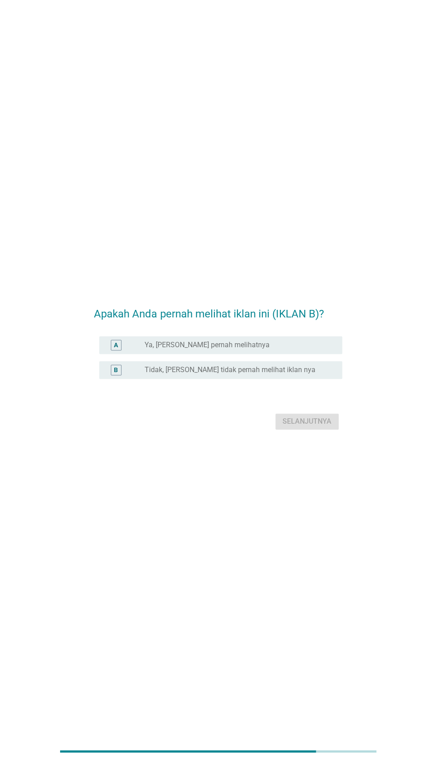
scroll to position [0, 0]
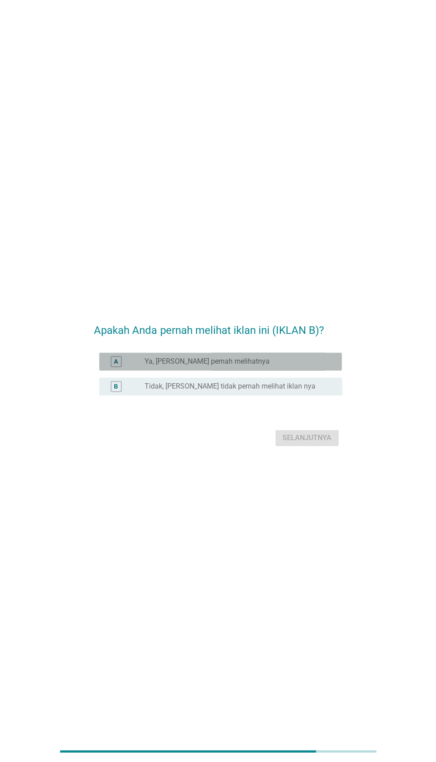
click at [306, 366] on div "radio_button_unchecked Ya, [PERSON_NAME] pernah melihatnya" at bounding box center [235, 361] width 183 height 9
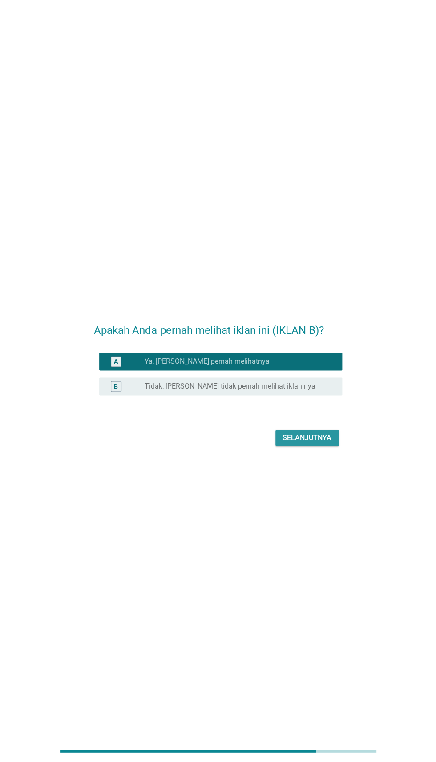
click at [324, 443] on div "Selanjutnya" at bounding box center [306, 437] width 49 height 11
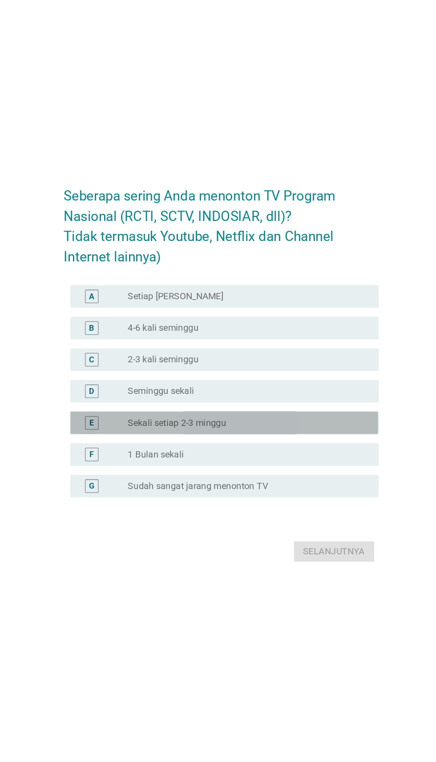
scroll to position [1, 0]
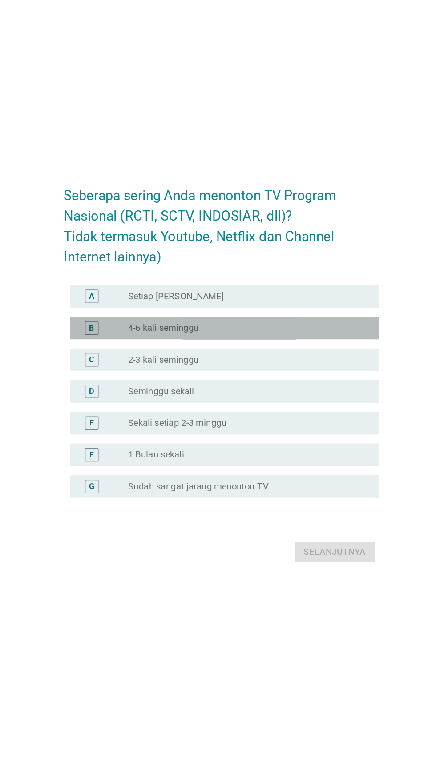
click at [282, 352] on div "radio_button_unchecked 4-6 kali seminggu" at bounding box center [235, 347] width 183 height 9
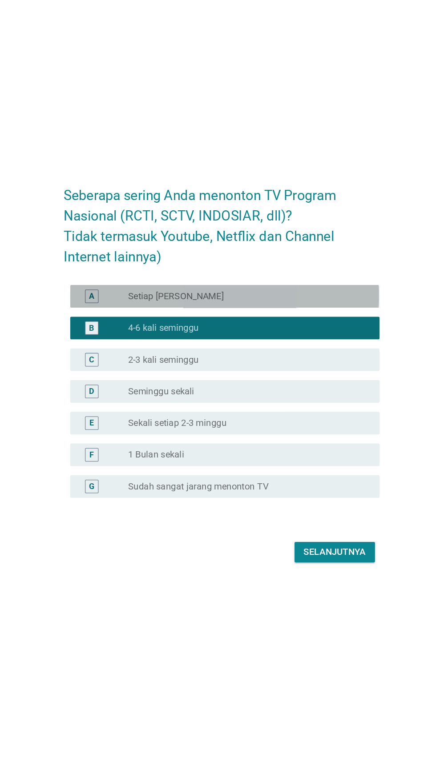
click at [305, 327] on div "radio_button_unchecked Setiap Hari" at bounding box center [235, 322] width 183 height 9
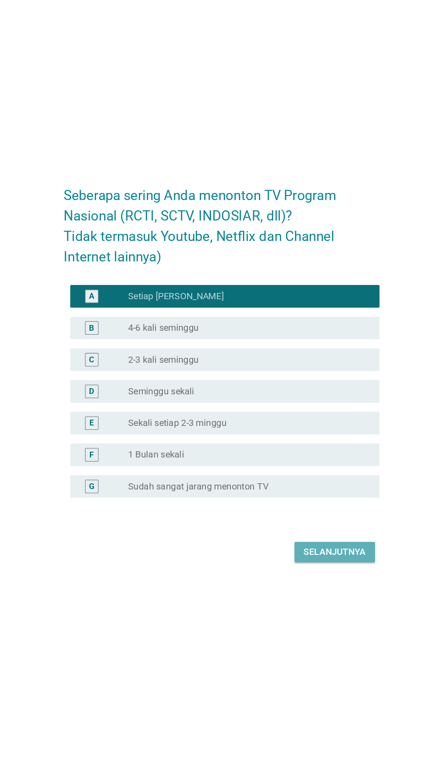
click at [313, 528] on div "Selanjutnya" at bounding box center [306, 523] width 49 height 11
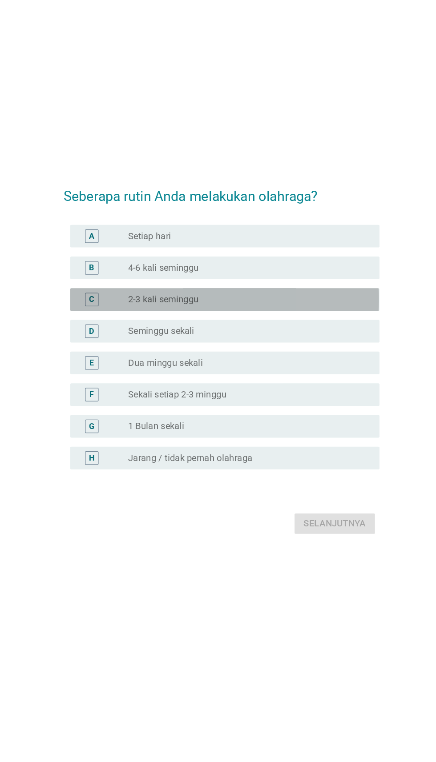
click at [274, 329] on div "radio_button_unchecked 2-3 kali seminggu" at bounding box center [235, 324] width 183 height 9
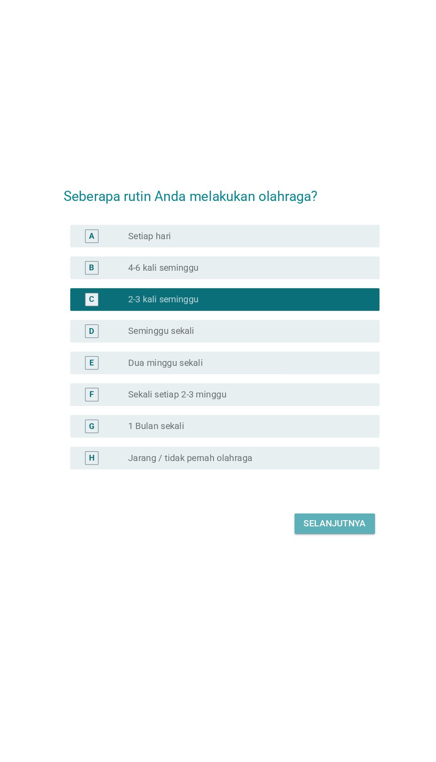
click at [314, 506] on div "Selanjutnya" at bounding box center [306, 501] width 49 height 11
